Goal: Task Accomplishment & Management: Manage account settings

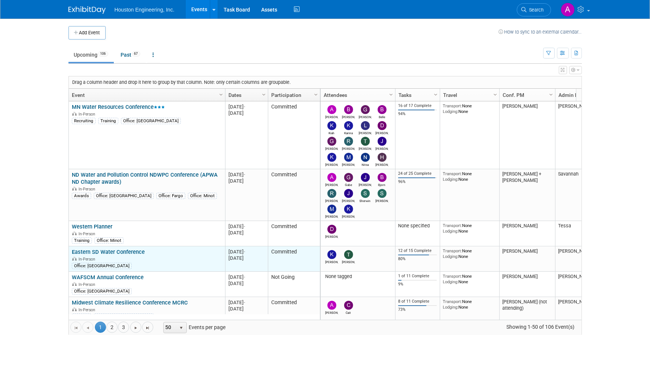
click at [130, 251] on link "Eastern SD Water Conference" at bounding box center [108, 251] width 73 height 7
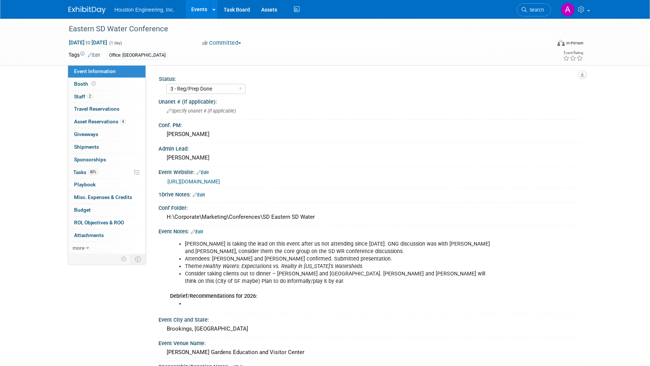
select select "3 - Reg/Prep Done"
select select "Yes"
select select "Water Resources"
click at [79, 166] on link "80% Tasks 80%" at bounding box center [106, 172] width 77 height 12
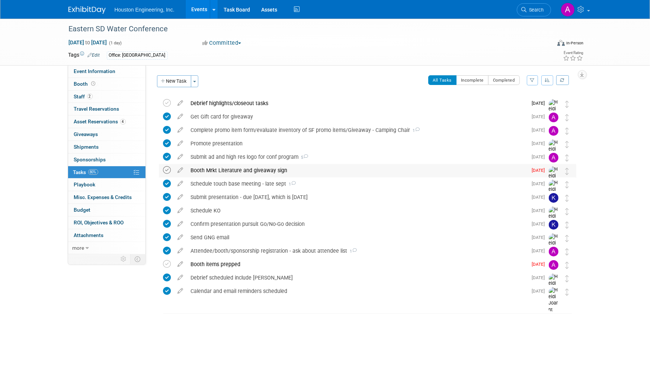
click at [165, 169] on icon at bounding box center [167, 170] width 8 height 8
click at [168, 263] on icon at bounding box center [167, 264] width 8 height 8
click at [205, 261] on div "Booth items prepped" at bounding box center [357, 264] width 341 height 13
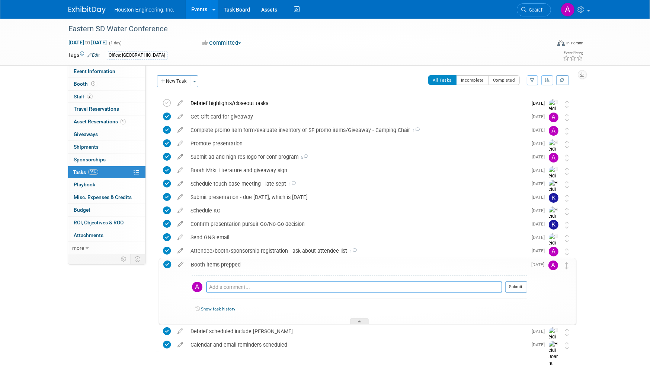
click at [217, 283] on textarea at bounding box center [354, 286] width 296 height 11
type textarea "Kyle is all ready for the conference!!!!"
click at [512, 285] on button "Submit" at bounding box center [517, 286] width 22 height 11
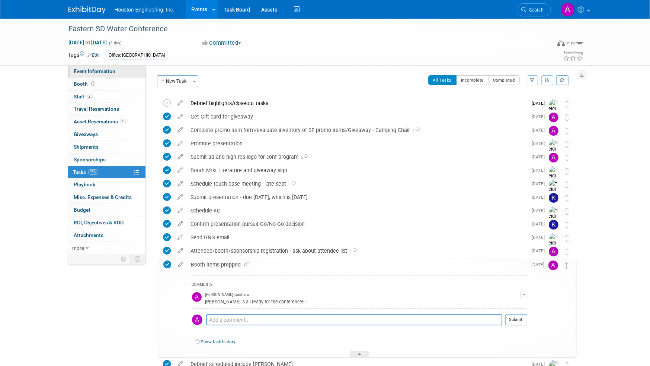
click at [95, 68] on span "Event Information" at bounding box center [95, 71] width 42 height 6
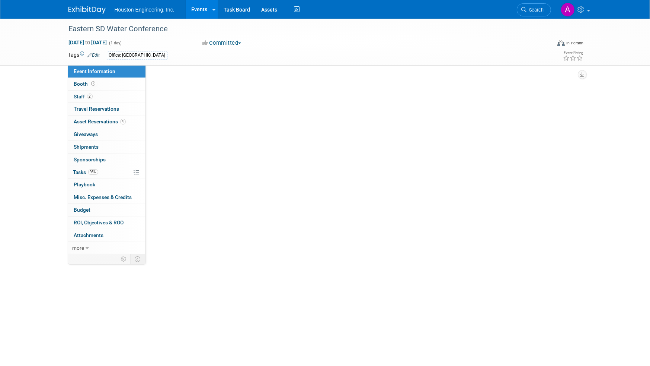
select select "3 - Reg/Prep Done"
select select "Yes"
select select "Water Resources"
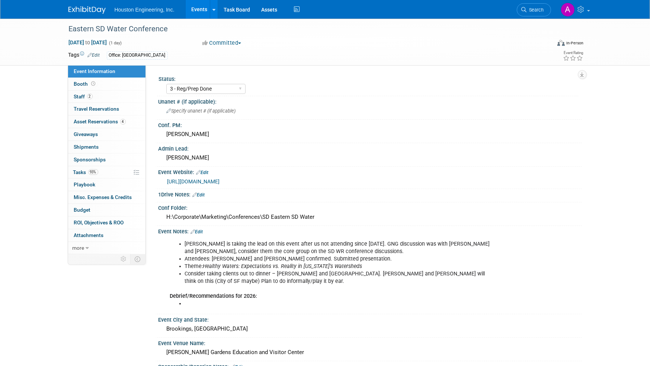
click at [220, 179] on link "[URL][DOMAIN_NAME]" at bounding box center [194, 181] width 52 height 6
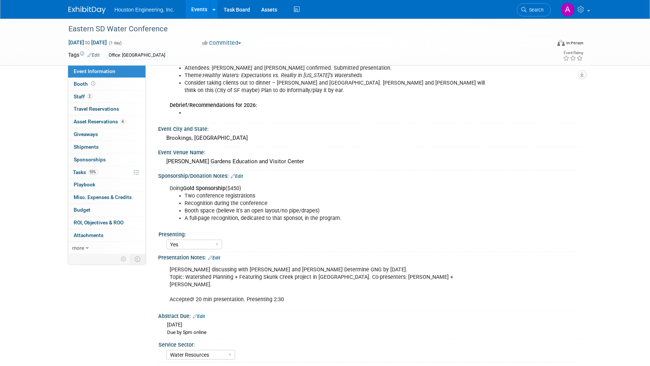
scroll to position [192, 0]
